Goal: Information Seeking & Learning: Learn about a topic

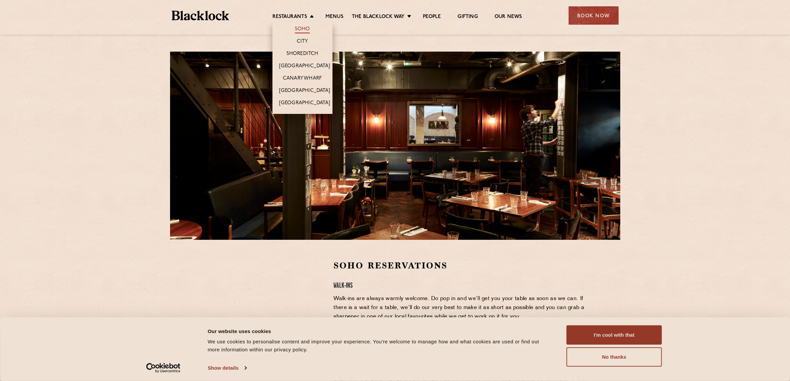
click at [302, 26] on link "Soho" at bounding box center [302, 29] width 15 height 7
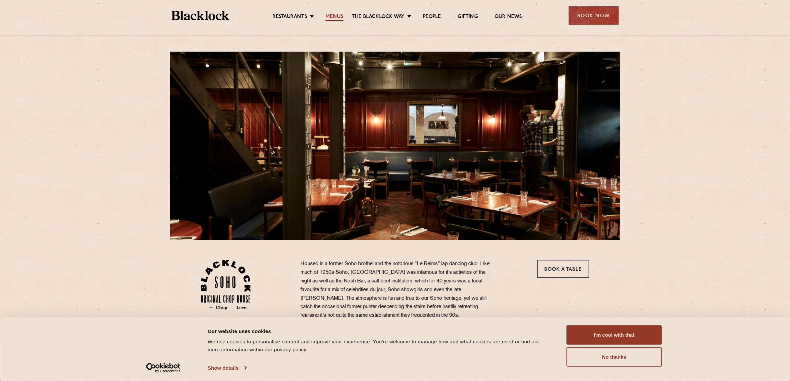
click at [331, 15] on link "Menus" at bounding box center [334, 17] width 18 height 7
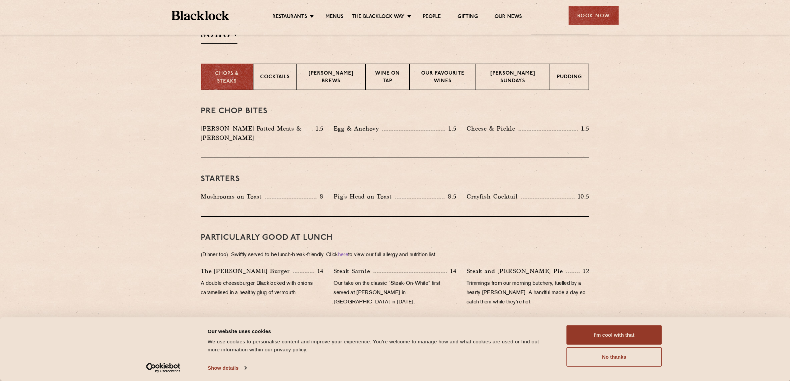
scroll to position [213, 0]
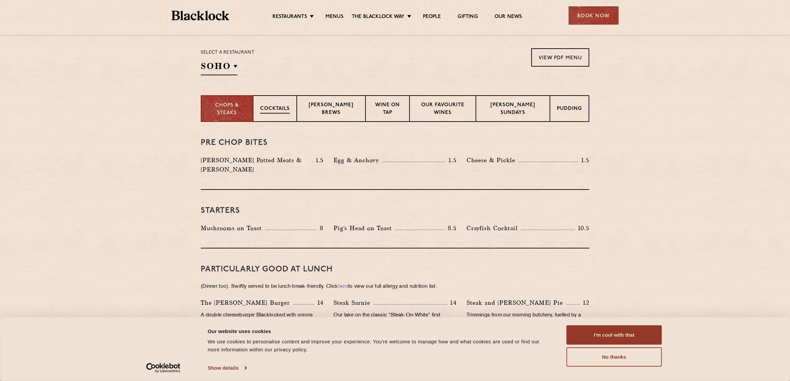
click at [267, 106] on p "Cocktails" at bounding box center [275, 109] width 30 height 8
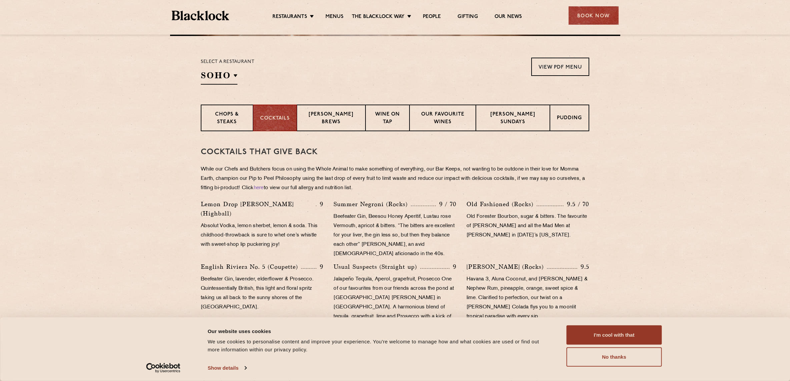
scroll to position [205, 0]
click at [350, 119] on p "Blacklock Brews" at bounding box center [331, 118] width 55 height 16
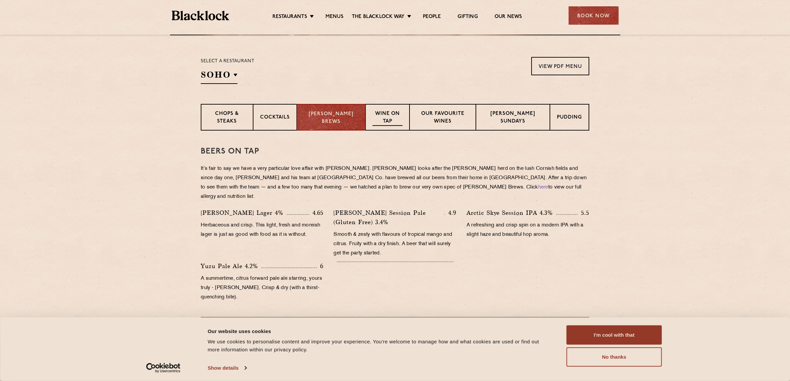
click at [391, 110] on div "Wine on Tap" at bounding box center [387, 117] width 44 height 27
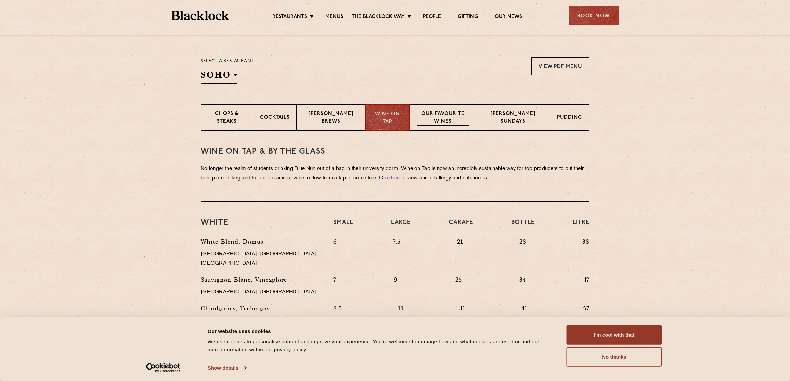
click at [443, 114] on p "Our favourite wines" at bounding box center [442, 118] width 53 height 16
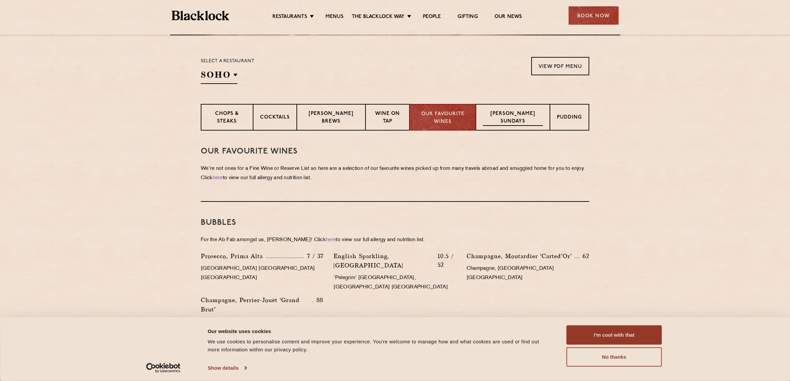
click at [514, 117] on p "Blacklock Sundays" at bounding box center [513, 118] width 60 height 16
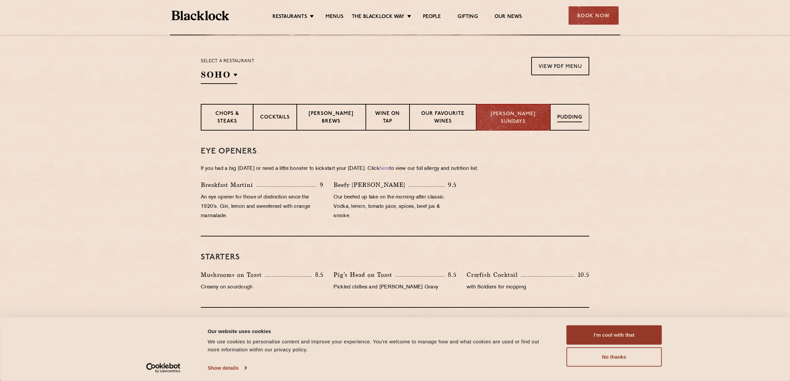
click at [562, 119] on p "Pudding" at bounding box center [569, 118] width 25 height 8
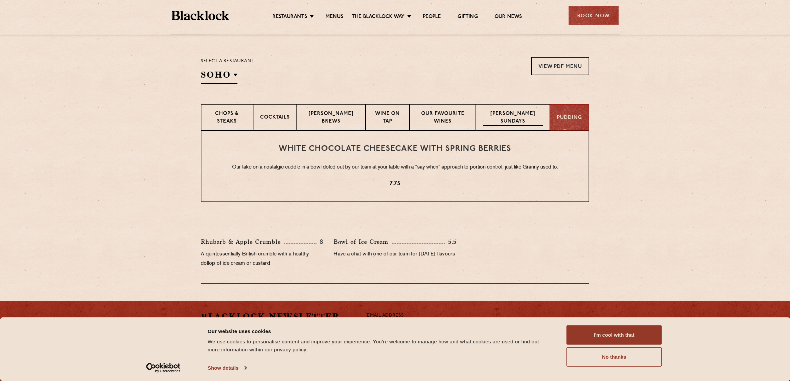
click at [514, 117] on p "Blacklock Sundays" at bounding box center [513, 118] width 60 height 16
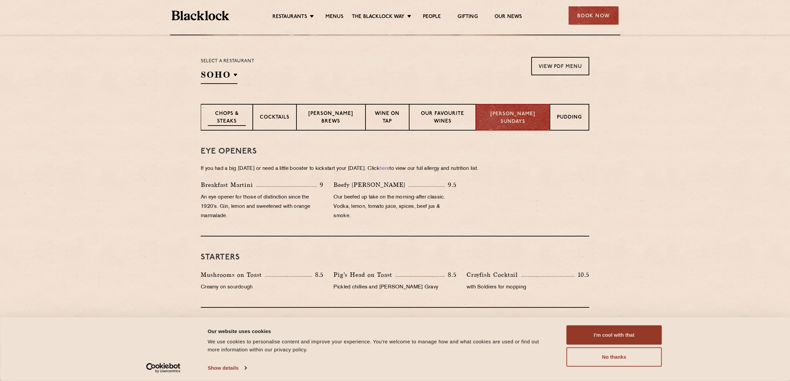
click at [219, 117] on p "Chops & Steaks" at bounding box center [227, 118] width 38 height 16
